Goal: Transaction & Acquisition: Book appointment/travel/reservation

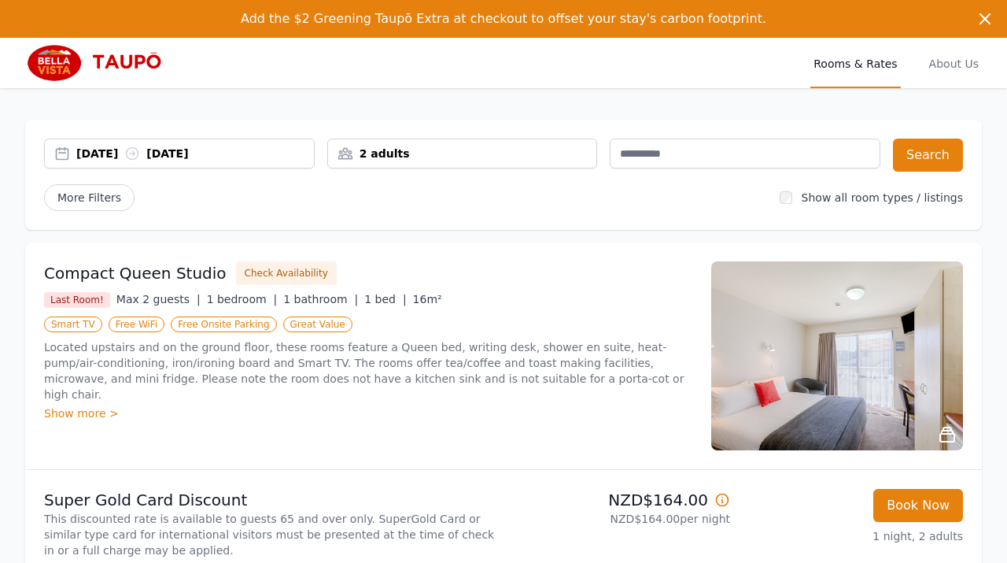
click at [114, 153] on div "[DATE] [DATE]" at bounding box center [195, 154] width 238 height 16
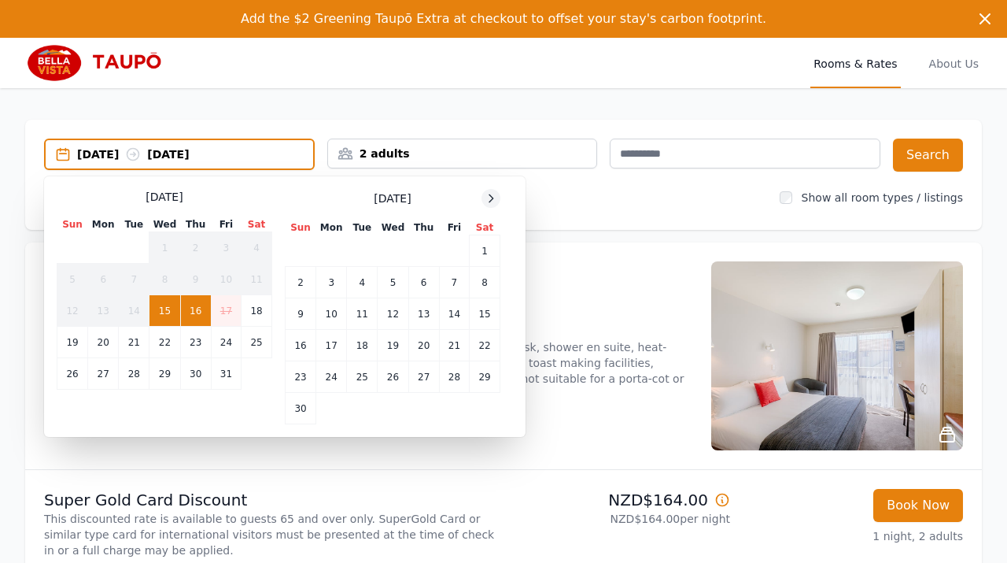
click at [487, 201] on icon at bounding box center [491, 198] width 13 height 13
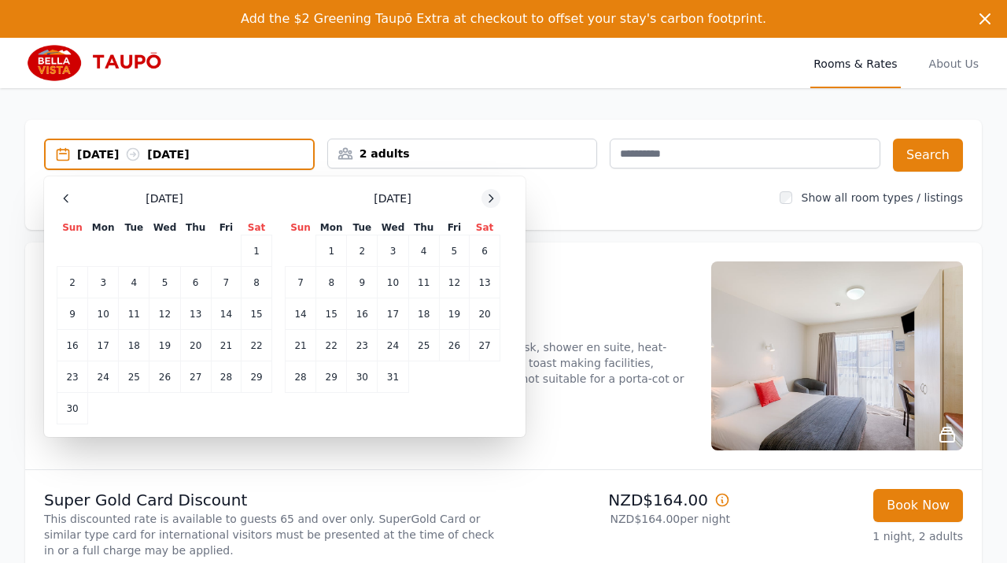
click at [487, 201] on icon at bounding box center [491, 198] width 13 height 13
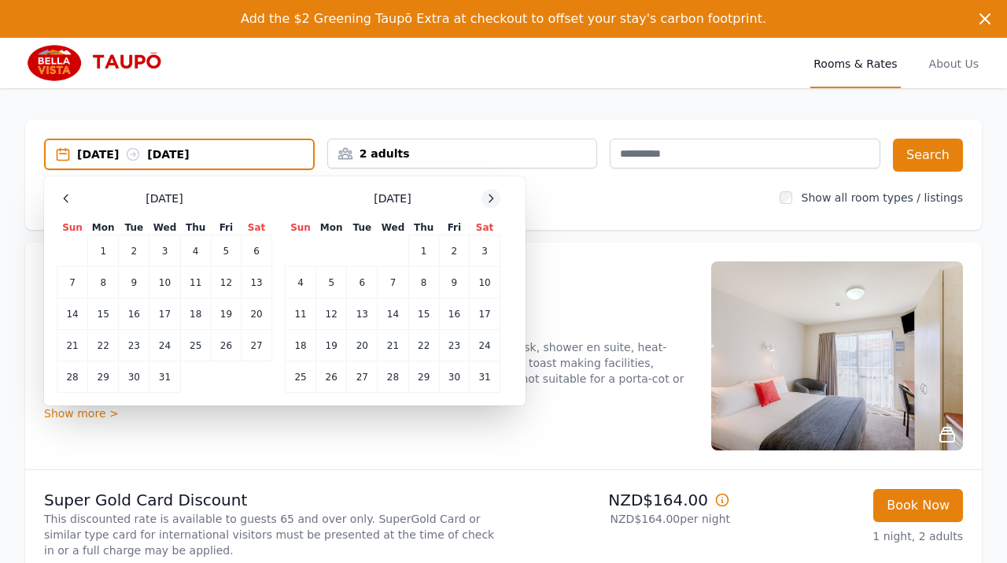
click at [487, 201] on icon at bounding box center [491, 198] width 13 height 13
click at [305, 246] on td "1" at bounding box center [301, 250] width 31 height 31
click at [334, 249] on td "2" at bounding box center [331, 250] width 31 height 31
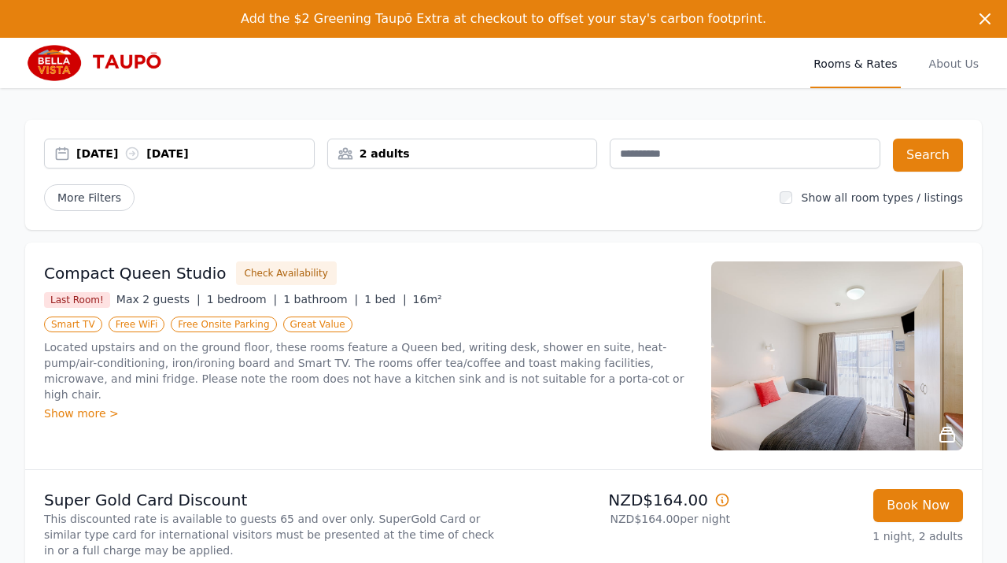
click at [114, 155] on div "[DATE] [DATE]" at bounding box center [195, 154] width 238 height 16
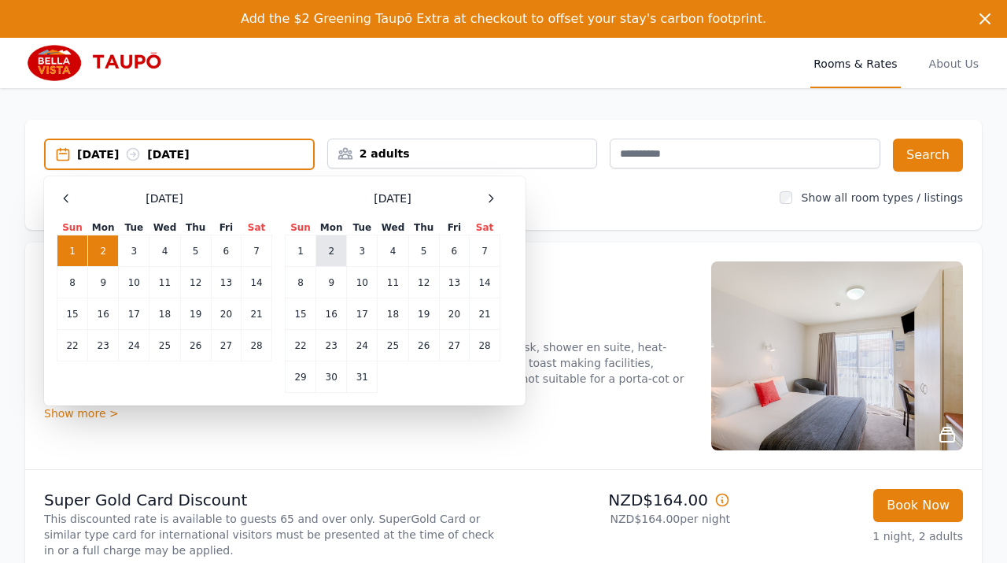
click at [337, 253] on td "2" at bounding box center [331, 250] width 31 height 31
click at [391, 253] on td "4" at bounding box center [393, 250] width 31 height 31
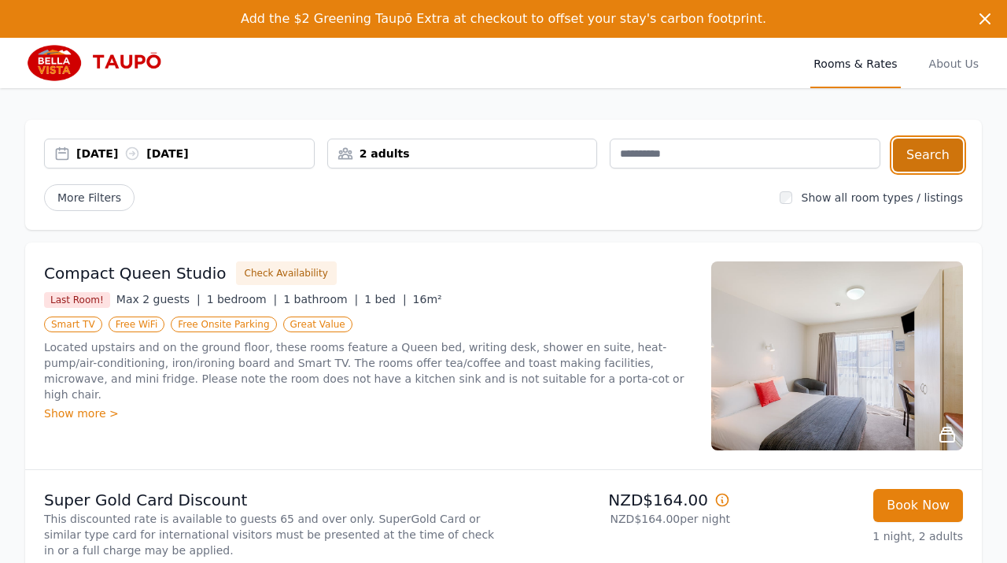
click at [922, 159] on button "Search" at bounding box center [928, 155] width 70 height 33
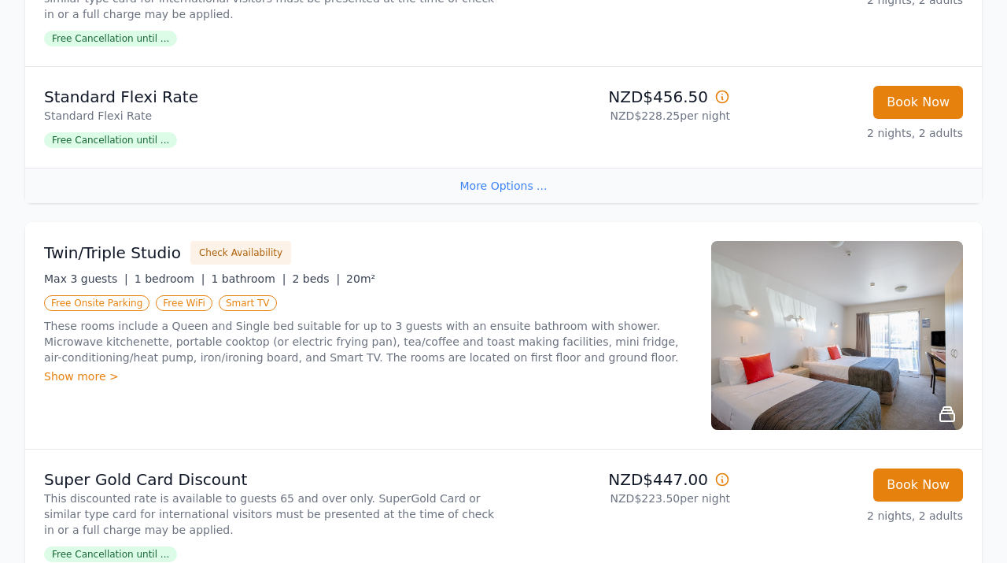
scroll to position [1054, 0]
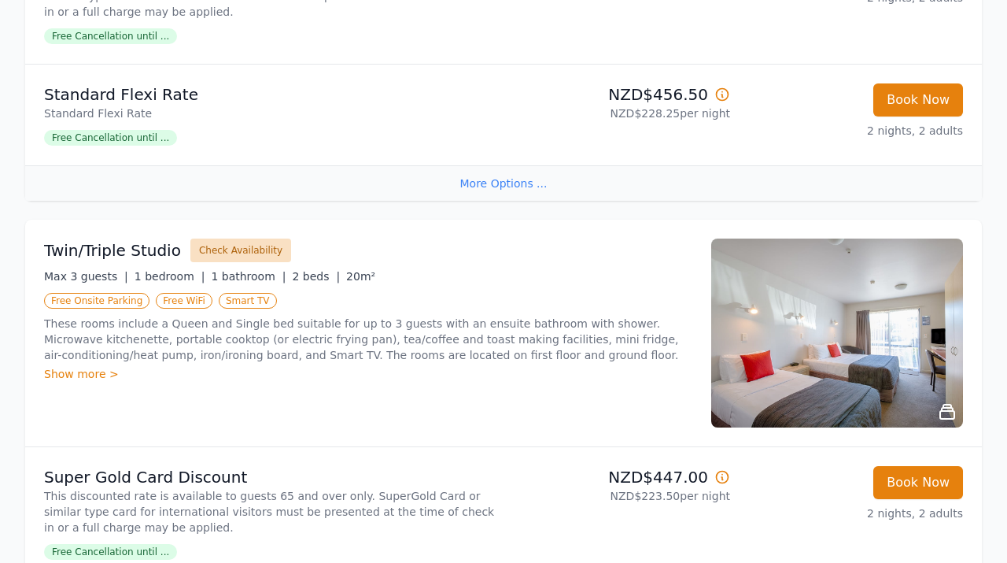
click at [257, 258] on button "Check Availability" at bounding box center [240, 250] width 101 height 24
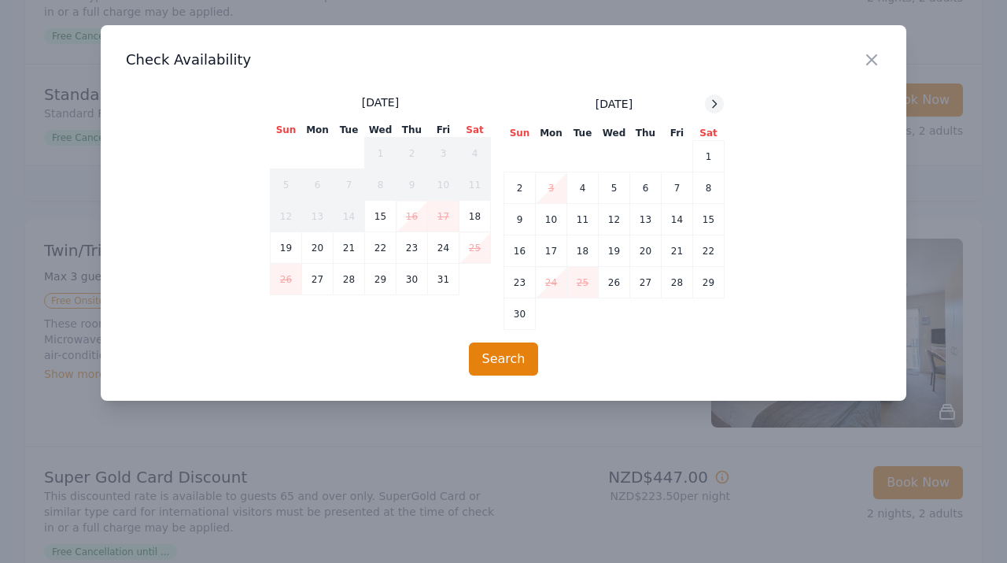
click at [721, 105] on div at bounding box center [714, 103] width 19 height 19
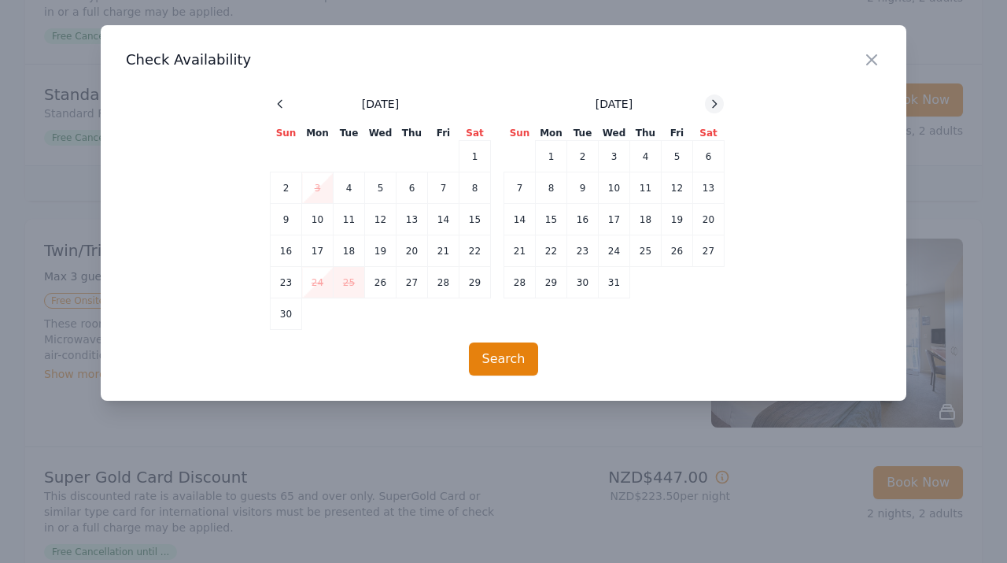
click at [721, 105] on div at bounding box center [714, 103] width 19 height 19
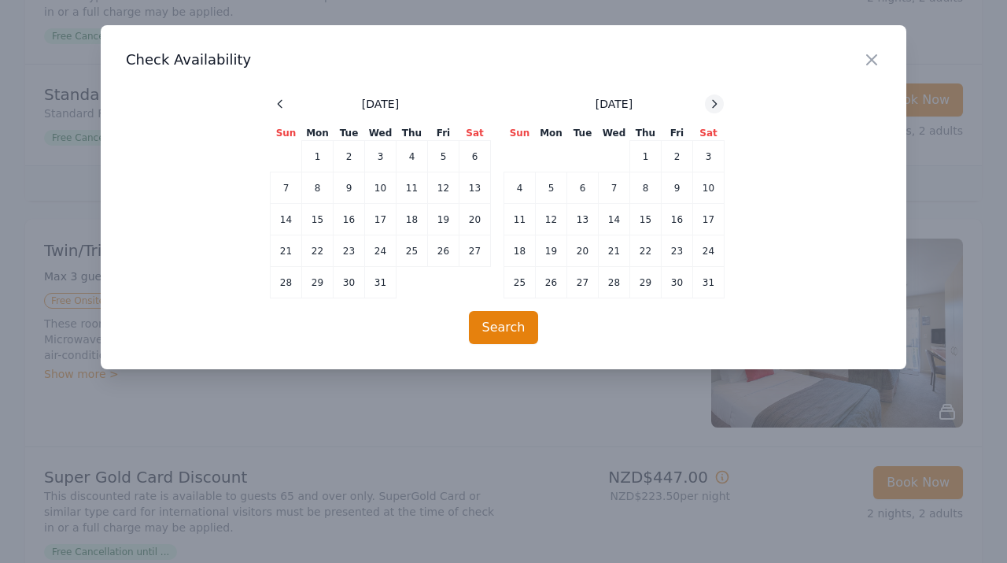
click at [721, 105] on div at bounding box center [714, 103] width 19 height 19
click at [548, 157] on td "2" at bounding box center [551, 156] width 31 height 31
click at [619, 159] on td "4" at bounding box center [614, 156] width 31 height 31
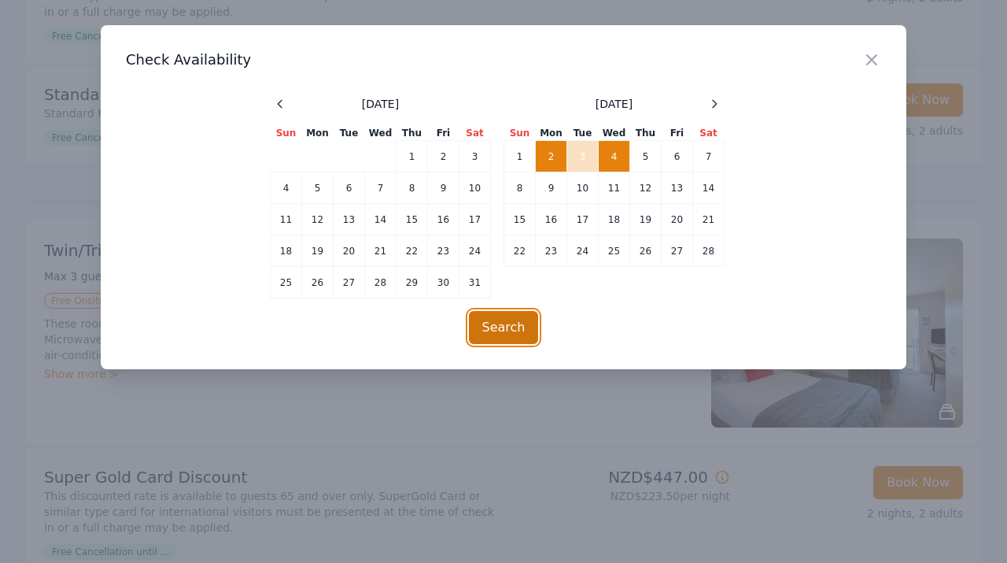
click at [509, 327] on button "Search" at bounding box center [504, 327] width 70 height 33
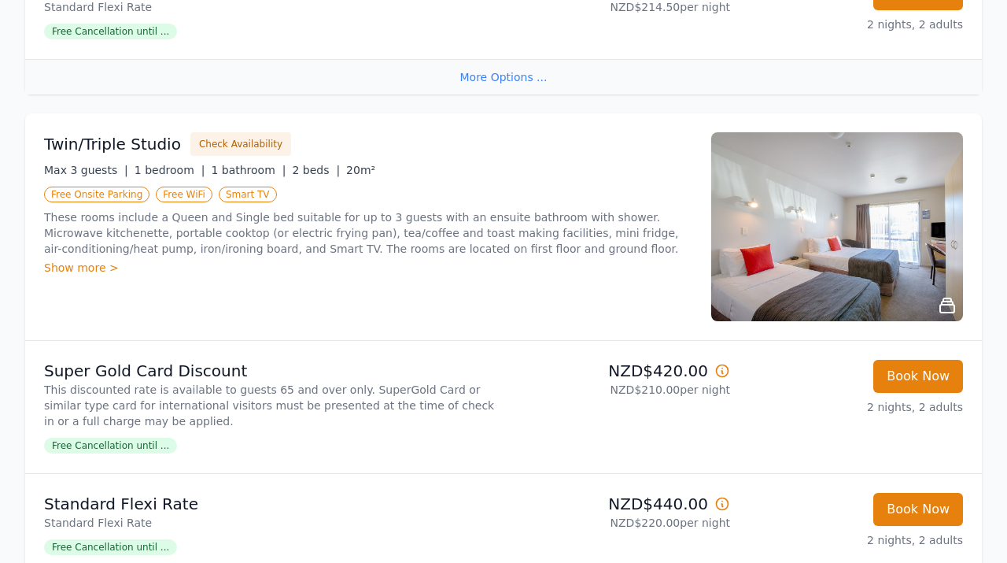
scroll to position [1162, 0]
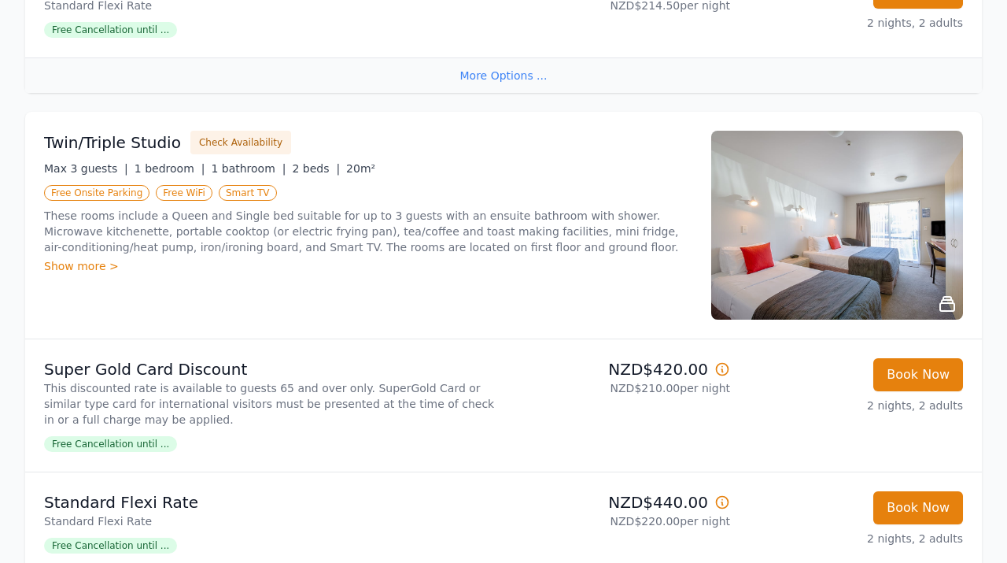
click at [80, 263] on div "Show more >" at bounding box center [368, 266] width 648 height 16
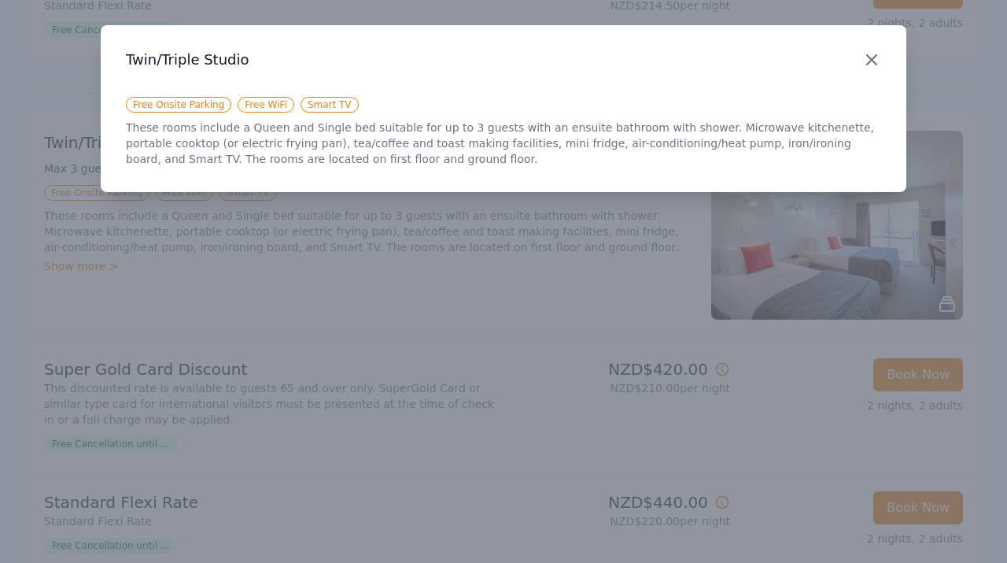
click at [870, 60] on icon "button" at bounding box center [871, 59] width 19 height 19
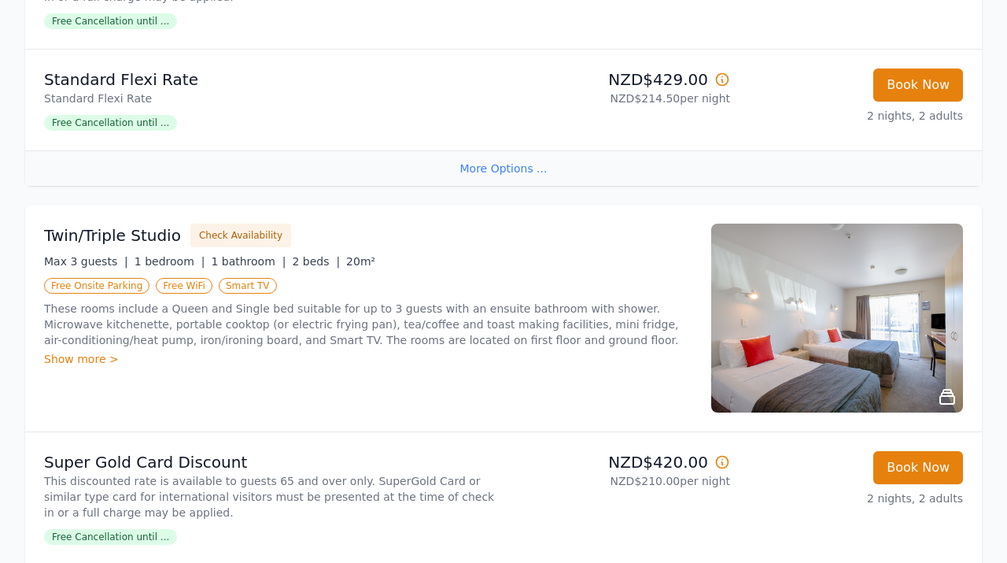
scroll to position [1066, 0]
